Goal: Ask a question: Seek information or help from site administrators or community

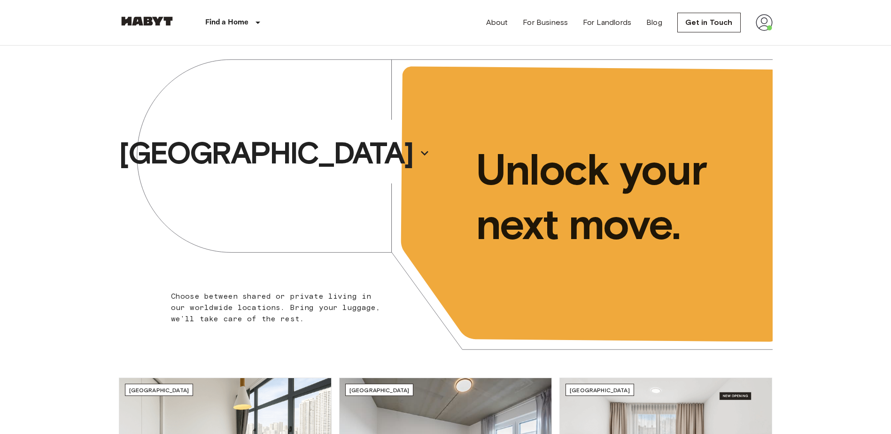
click at [759, 23] on img at bounding box center [764, 22] width 17 height 17
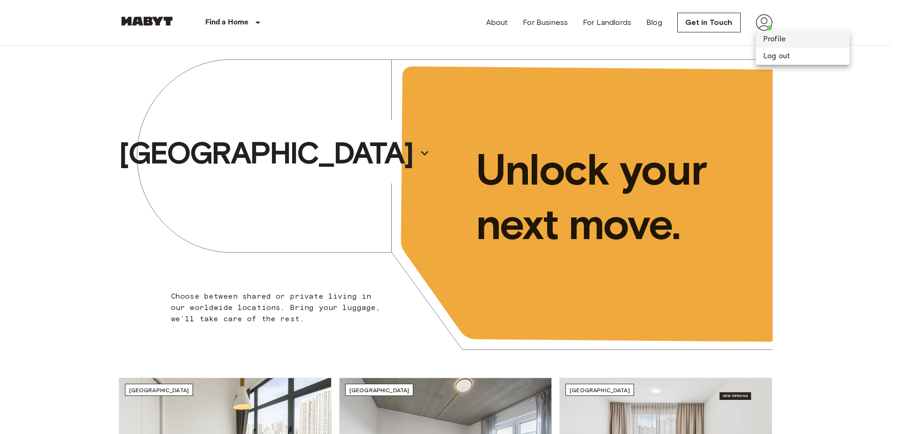
click at [778, 35] on li "Profile" at bounding box center [803, 39] width 94 height 17
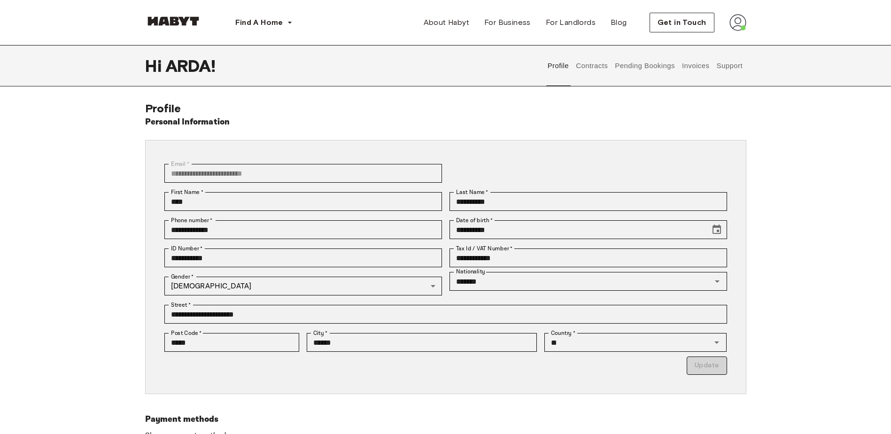
click at [734, 63] on button "Support" at bounding box center [729, 65] width 29 height 41
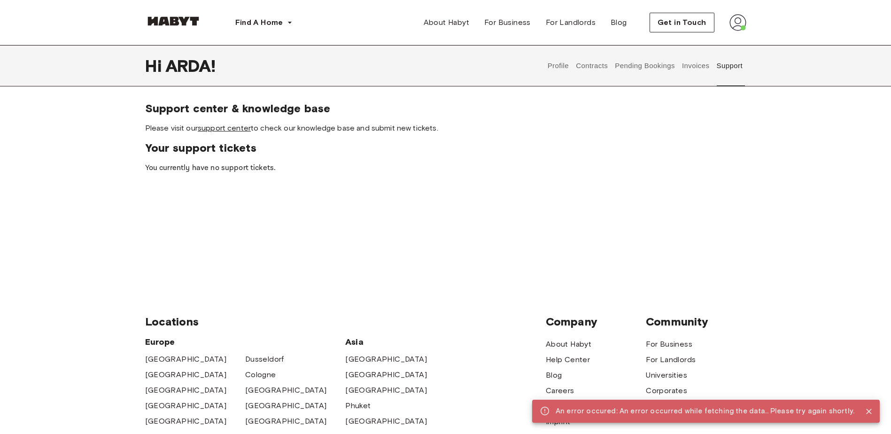
click at [217, 125] on link "support center" at bounding box center [224, 128] width 53 height 9
